Goal: Information Seeking & Learning: Learn about a topic

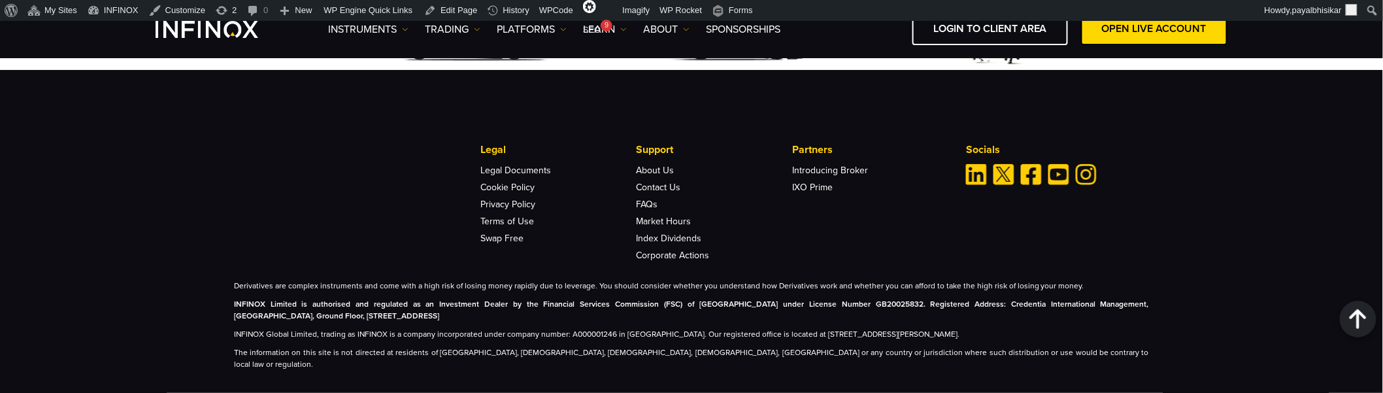
scroll to position [850, 0]
click at [1028, 192] on div "More than a trading platform. We are your trading partner. Legal Legal Document…" at bounding box center [691, 194] width 915 height 131
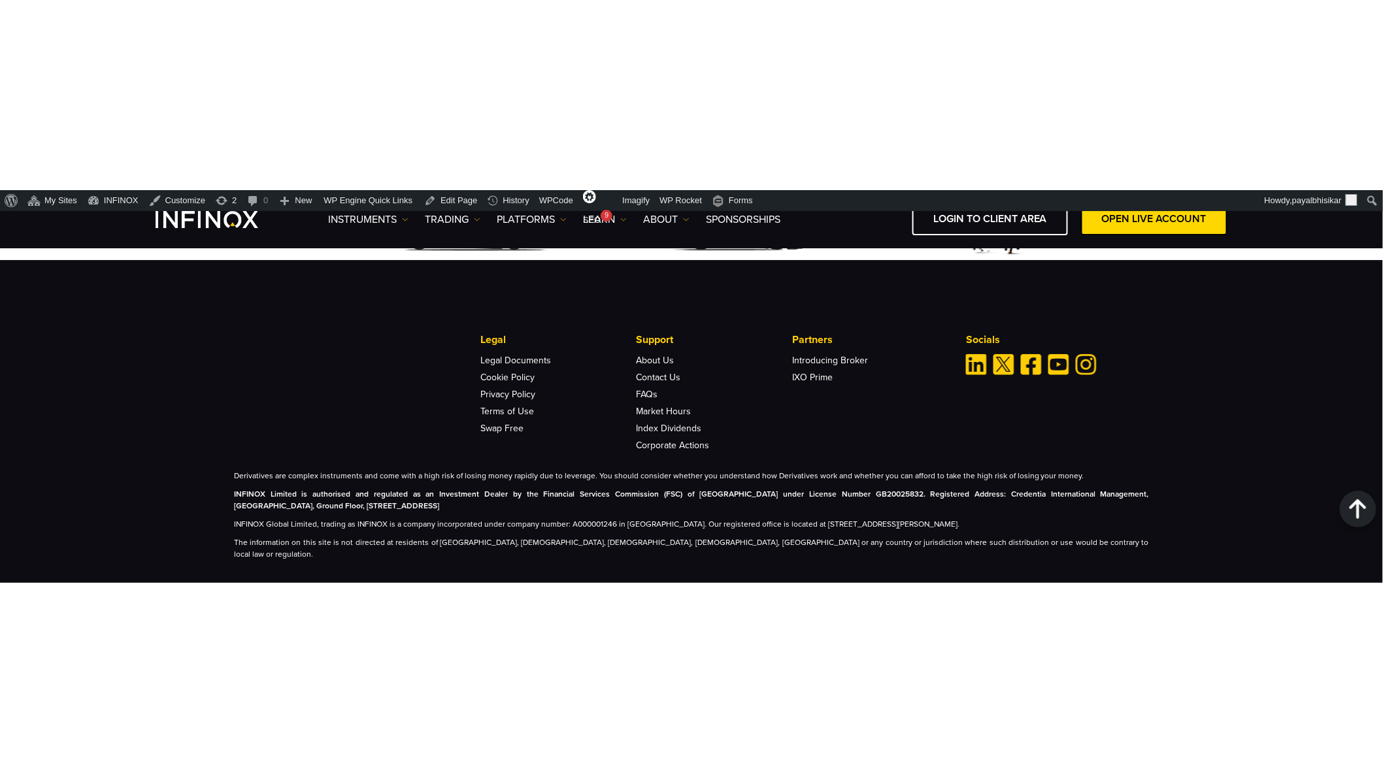
scroll to position [469, 0]
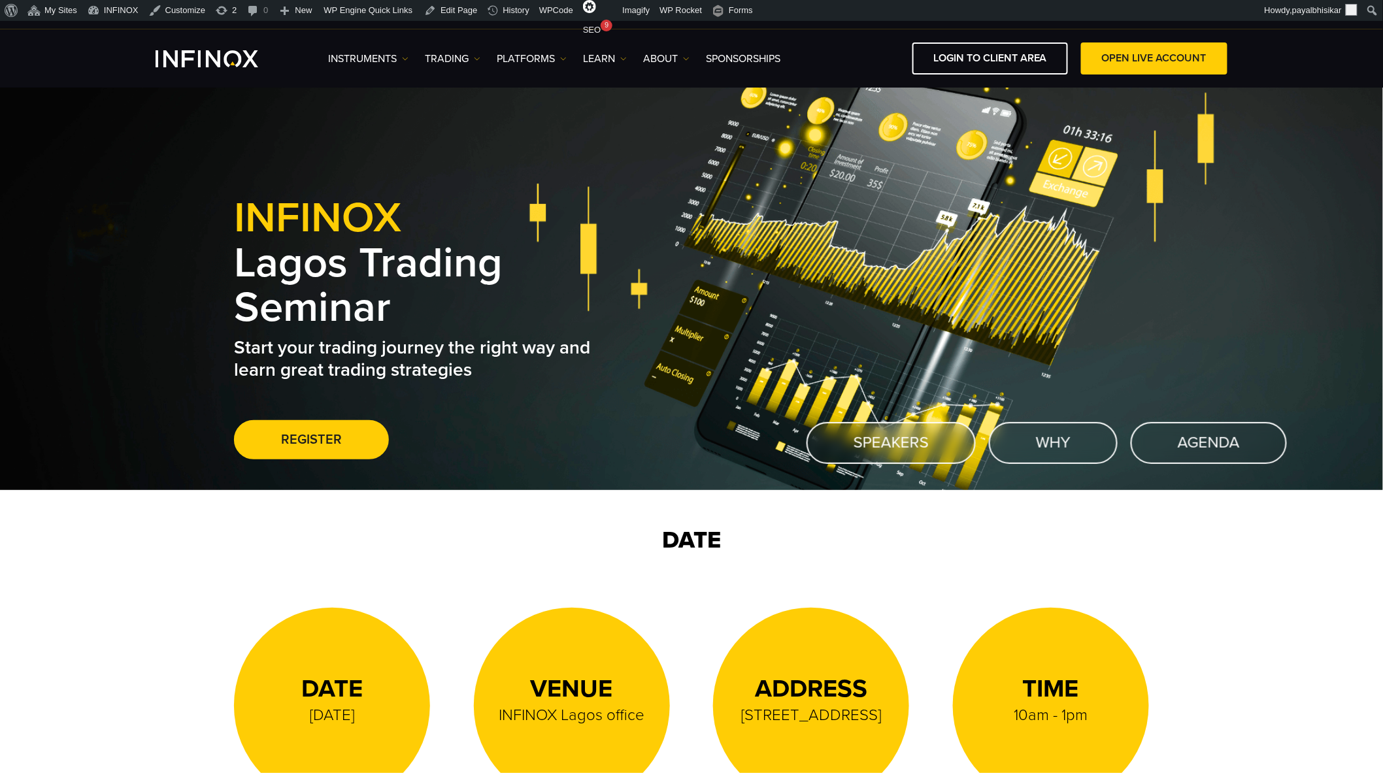
click at [914, 571] on div "DATE 23 August 2025 Venue INFINOX Lagos office Address 23b Pentagon Plaza, Opeb…" at bounding box center [691, 706] width 915 height 275
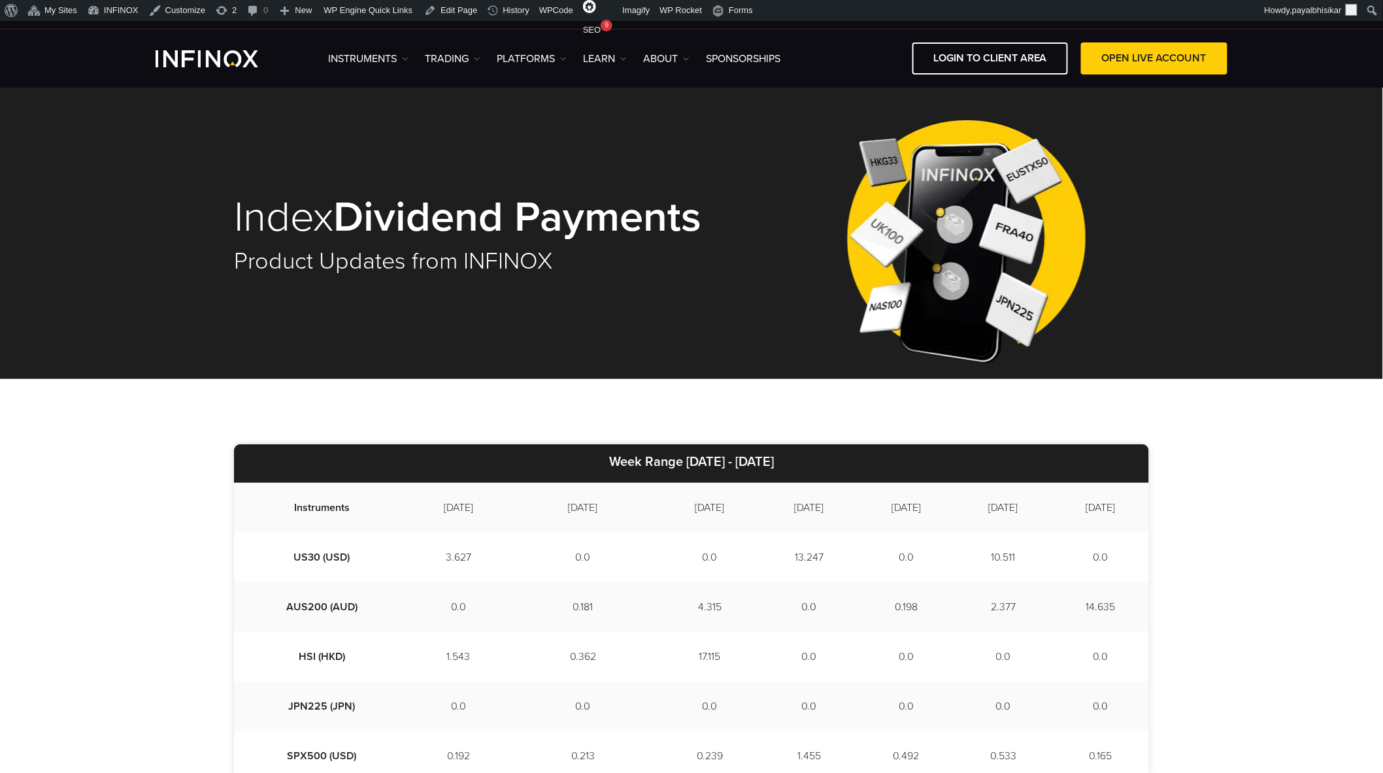
click at [1202, 123] on div "Index Dividend Payments Product Updates from INFINOX" at bounding box center [691, 230] width 1383 height 298
